Goal: Information Seeking & Learning: Learn about a topic

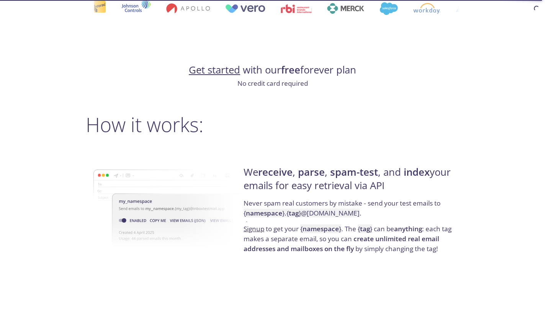
drag, startPoint x: 364, startPoint y: 212, endPoint x: 301, endPoint y: 212, distance: 62.4
click at [301, 212] on code "{ namespace } . { tag } @[DOMAIN_NAME]" at bounding box center [302, 213] width 116 height 9
copy code "@[DOMAIN_NAME]"
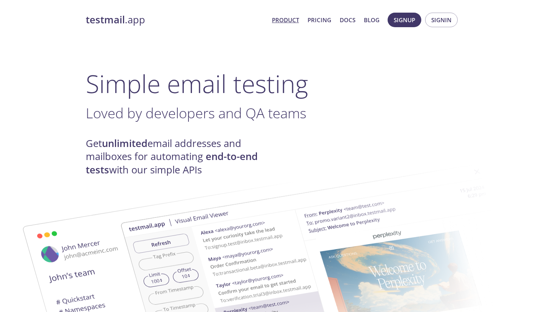
click at [107, 20] on strong "testmail" at bounding box center [105, 19] width 39 height 13
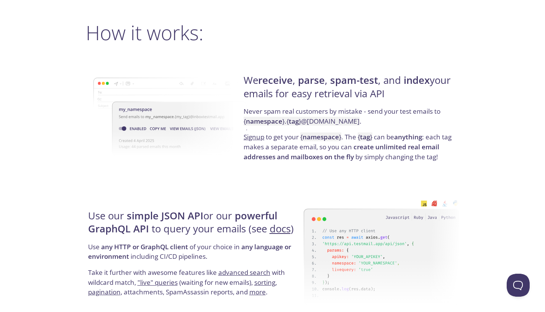
scroll to position [414, 0]
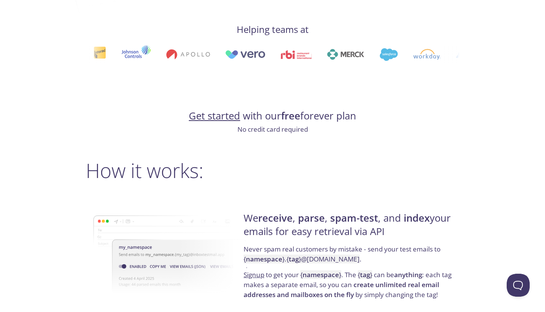
click at [206, 121] on link "Get started" at bounding box center [214, 115] width 51 height 13
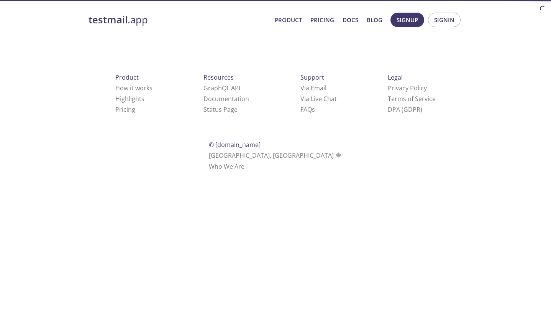
click at [131, 14] on link "testmail .app" at bounding box center [178, 19] width 180 height 13
click at [121, 19] on strong "testmail" at bounding box center [107, 19] width 39 height 13
click at [327, 19] on link "Pricing" at bounding box center [322, 20] width 24 height 10
